Goal: Task Accomplishment & Management: Manage account settings

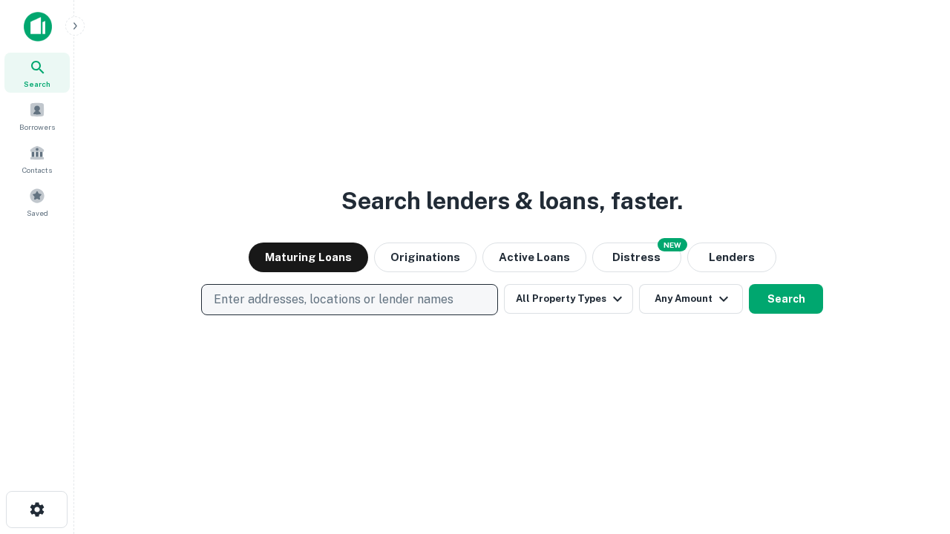
click at [349, 300] on p "Enter addresses, locations or lender names" at bounding box center [334, 300] width 240 height 18
type input "**********"
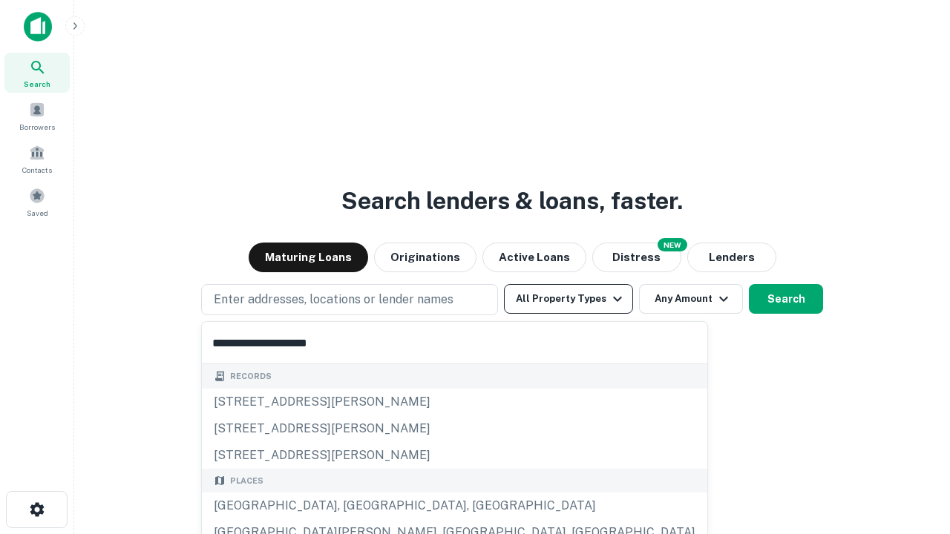
click at [355, 506] on div "[GEOGRAPHIC_DATA], [GEOGRAPHIC_DATA], [GEOGRAPHIC_DATA]" at bounding box center [455, 506] width 506 height 27
click at [569, 299] on button "All Property Types" at bounding box center [568, 299] width 129 height 30
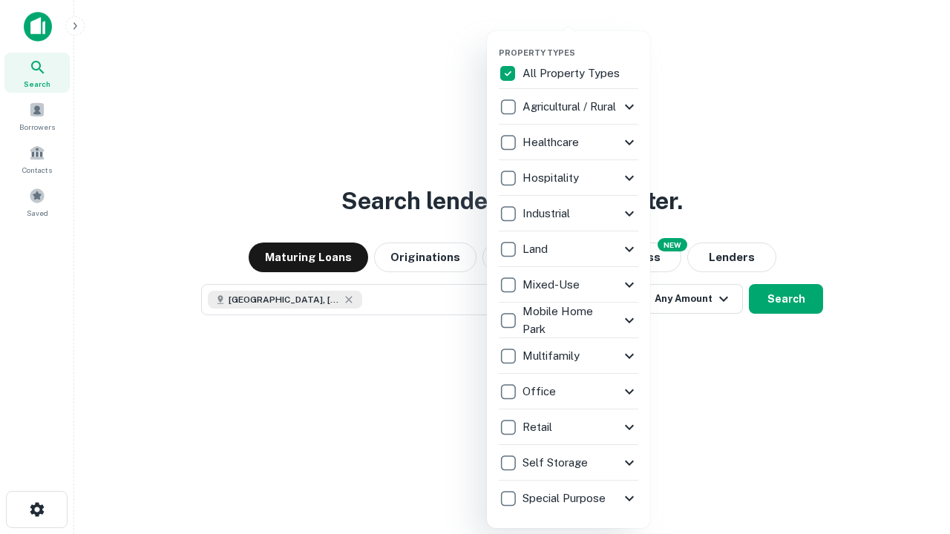
click at [581, 43] on button "button" at bounding box center [580, 43] width 163 height 1
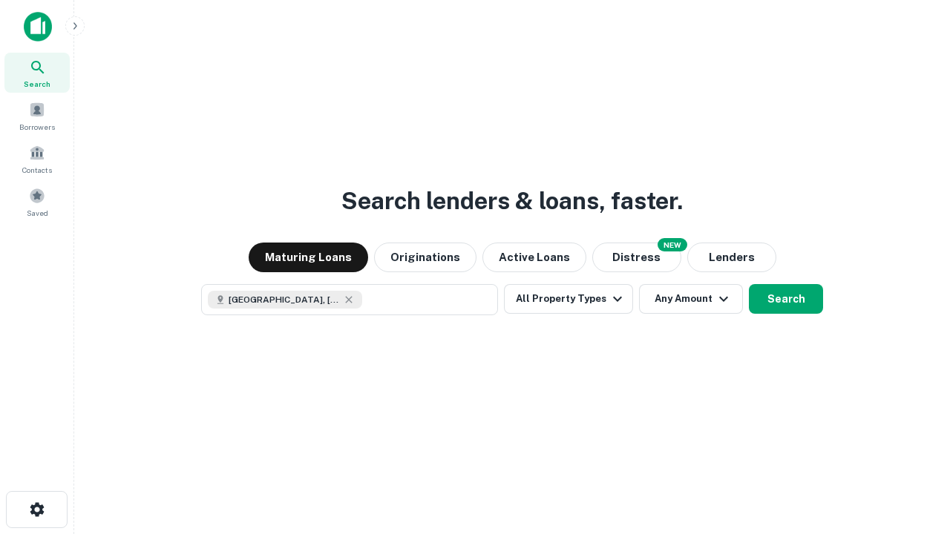
scroll to position [24, 0]
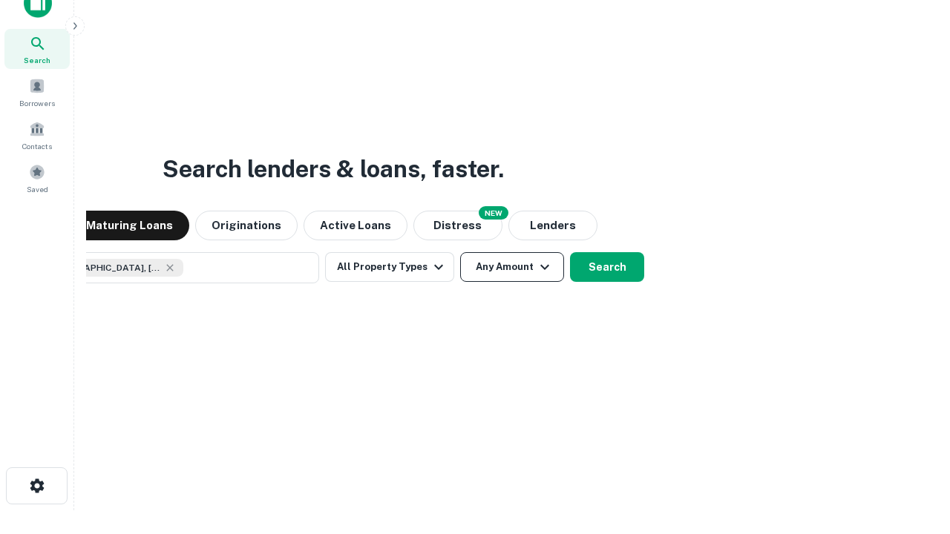
click at [460, 252] on button "Any Amount" at bounding box center [512, 267] width 104 height 30
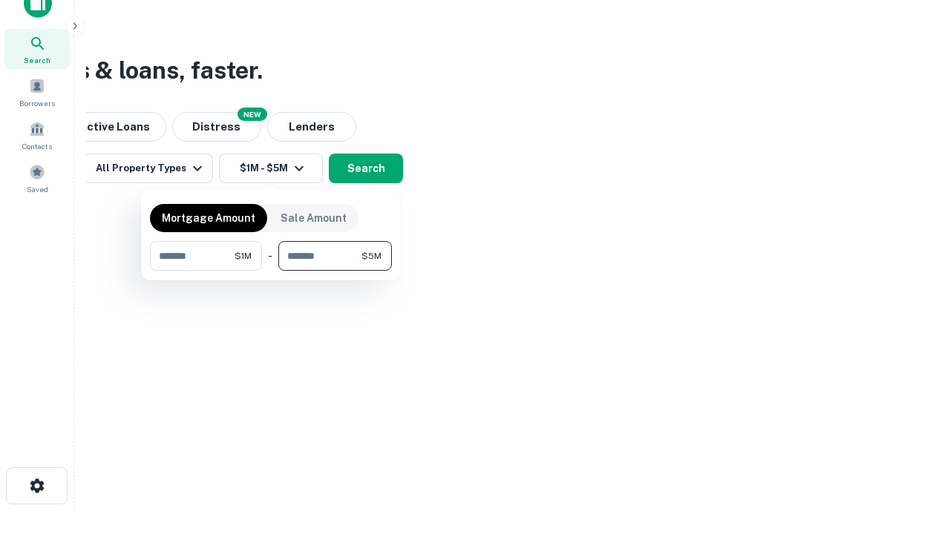
type input "*******"
click at [271, 271] on button "button" at bounding box center [271, 271] width 242 height 1
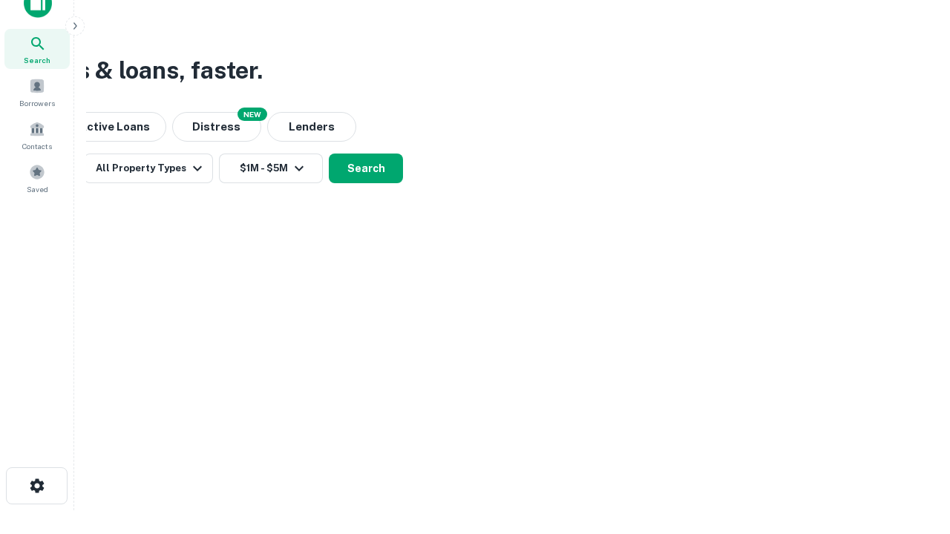
scroll to position [24, 0]
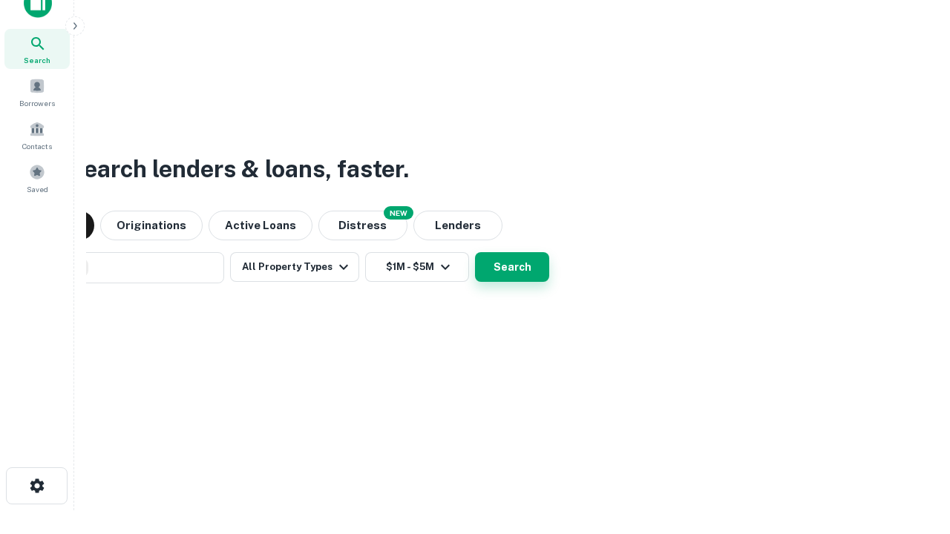
click at [475, 252] on button "Search" at bounding box center [512, 267] width 74 height 30
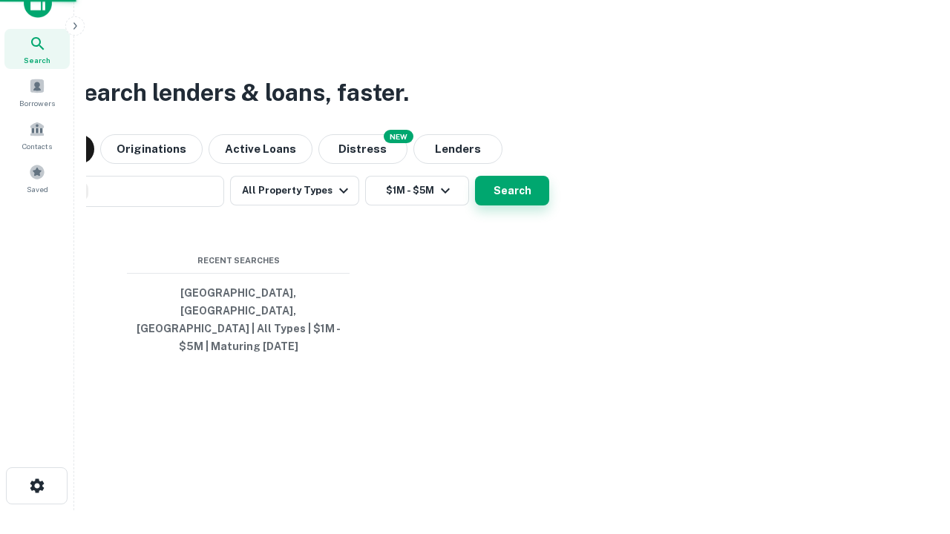
scroll to position [48, 420]
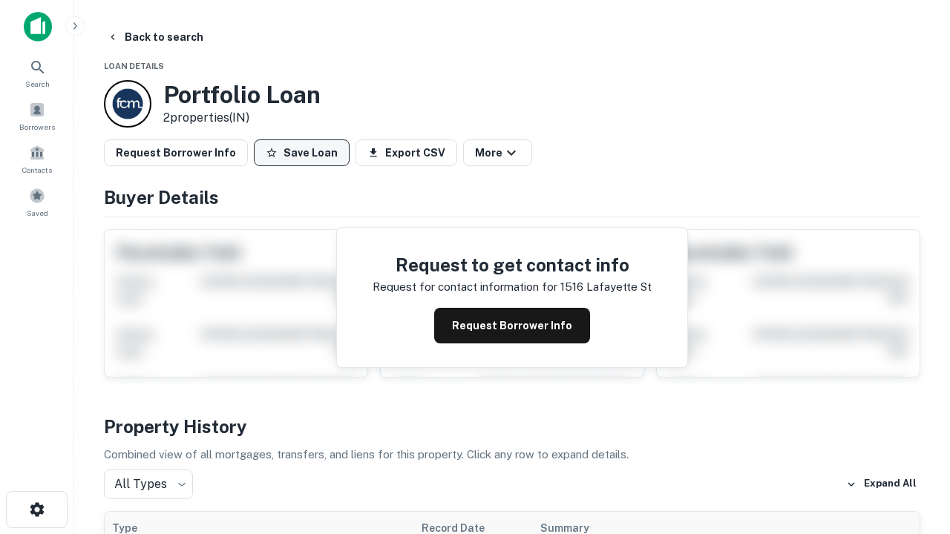
click at [301, 153] on button "Save Loan" at bounding box center [302, 153] width 96 height 27
click at [305, 153] on button "Loan Saved" at bounding box center [305, 153] width 102 height 27
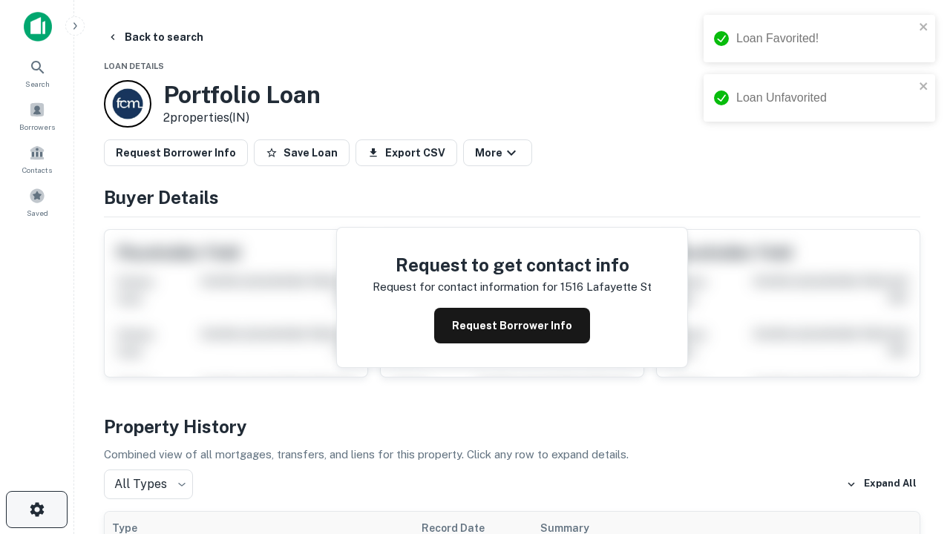
click at [36, 510] on icon "button" at bounding box center [37, 510] width 18 height 18
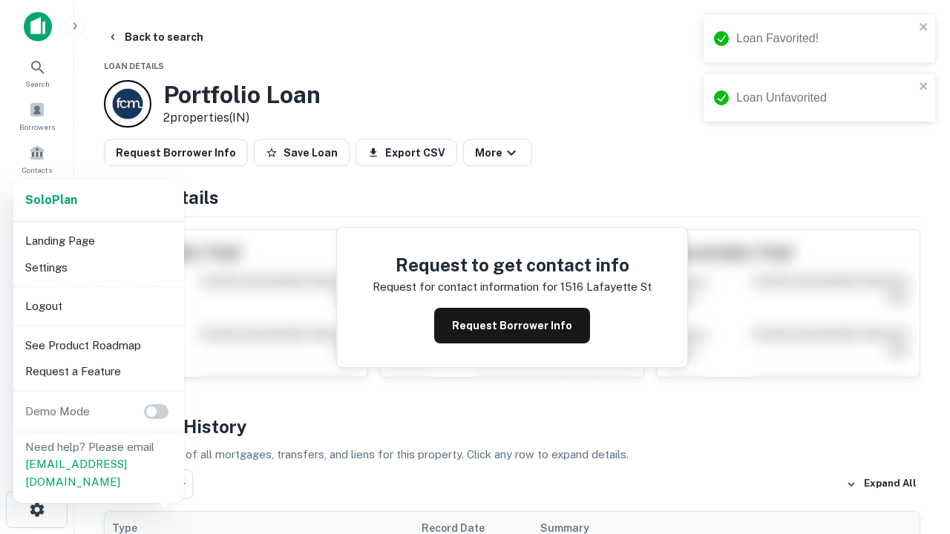
click at [98, 306] on li "Logout" at bounding box center [98, 306] width 159 height 27
